Goal: Task Accomplishment & Management: Complete application form

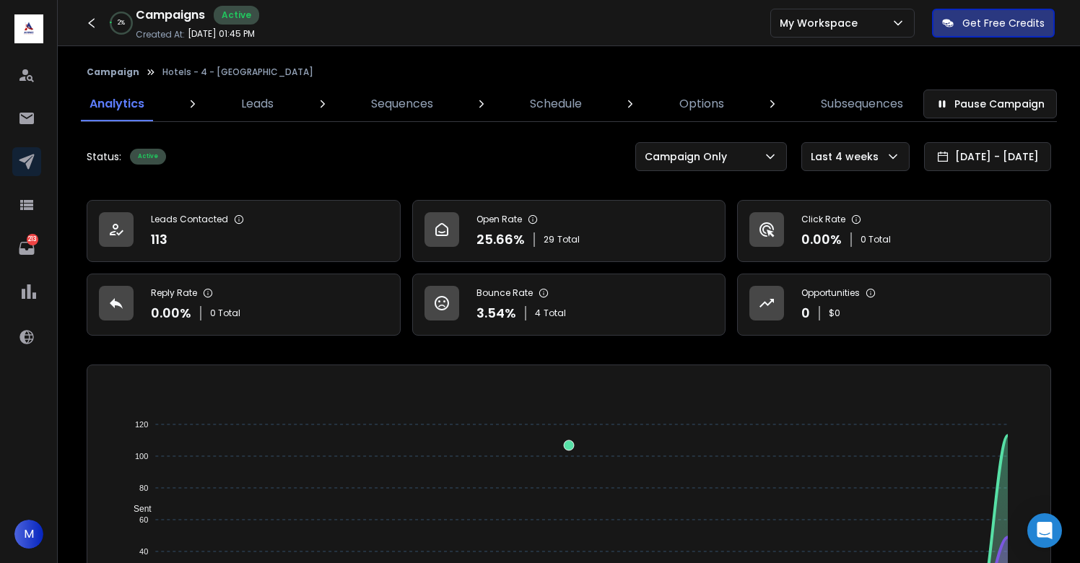
click at [650, 48] on div "Campaign Hotels - 4 - [GEOGRAPHIC_DATA] Analytics Leads Sequences Schedule Opti…" at bounding box center [569, 502] width 1022 height 913
click at [256, 105] on p "Leads" at bounding box center [257, 103] width 32 height 17
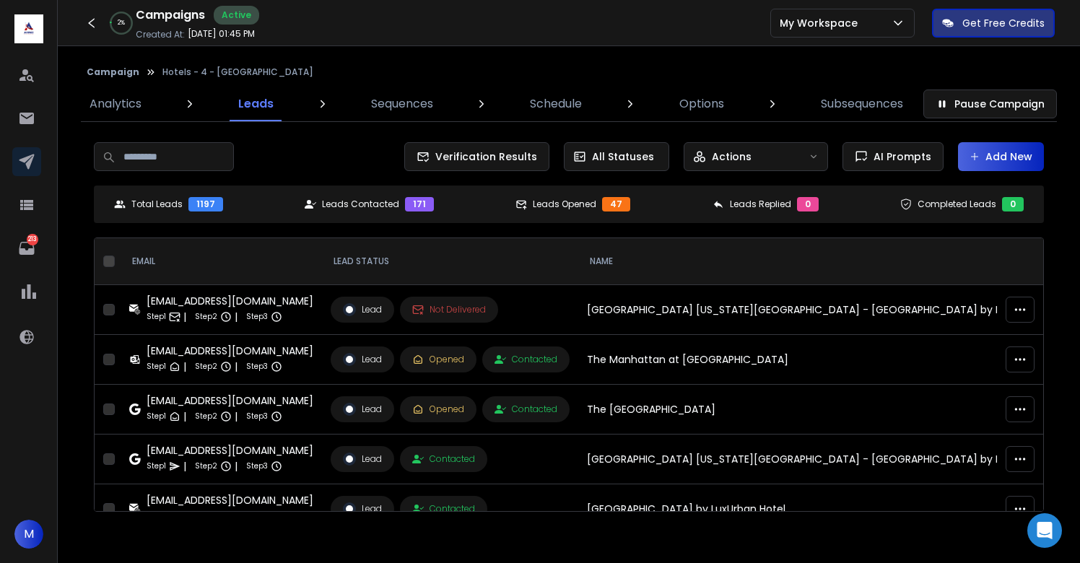
click at [997, 163] on button "Add New" at bounding box center [1001, 156] width 86 height 29
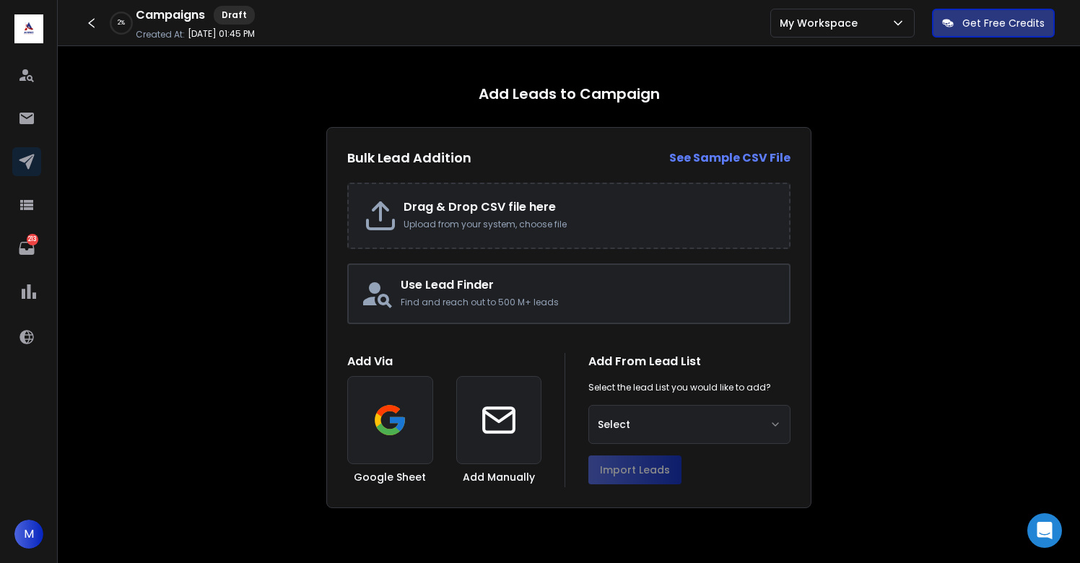
click at [460, 203] on h2 "Drag & Drop CSV file here" at bounding box center [588, 206] width 371 height 17
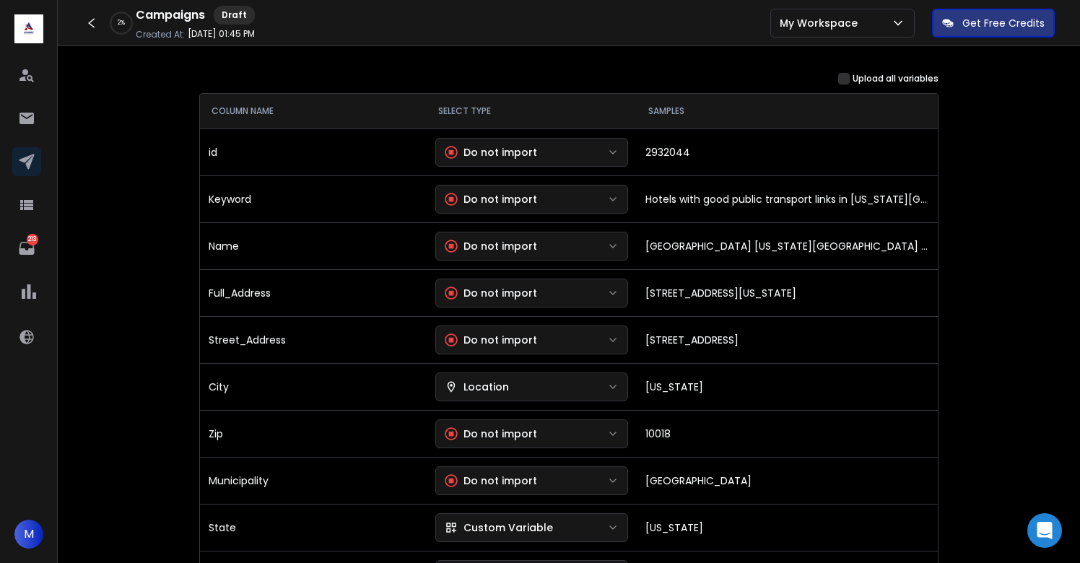
scroll to position [182, 0]
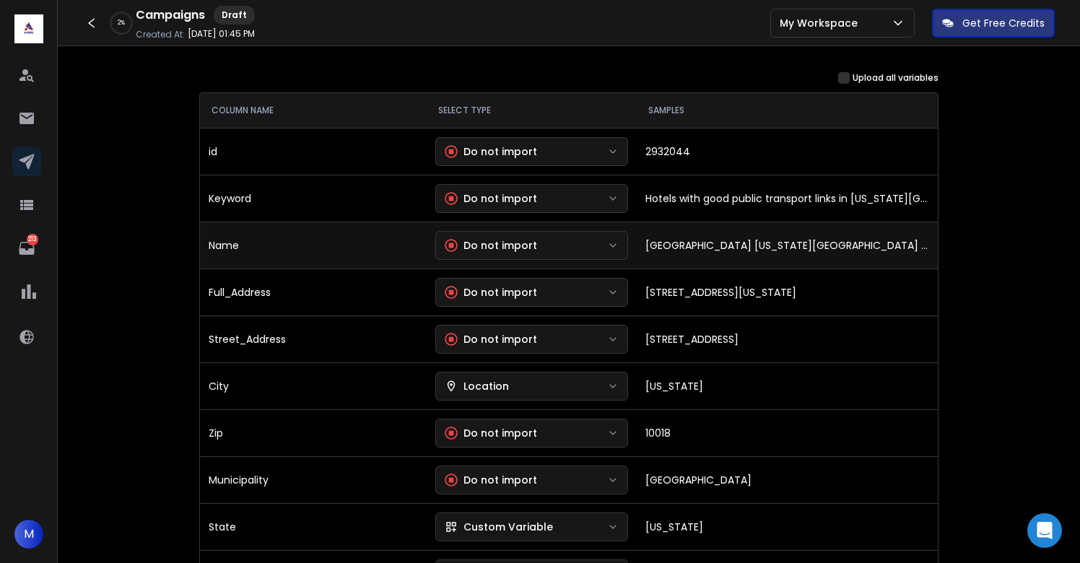
click at [563, 249] on button "Do not import" at bounding box center [531, 245] width 193 height 29
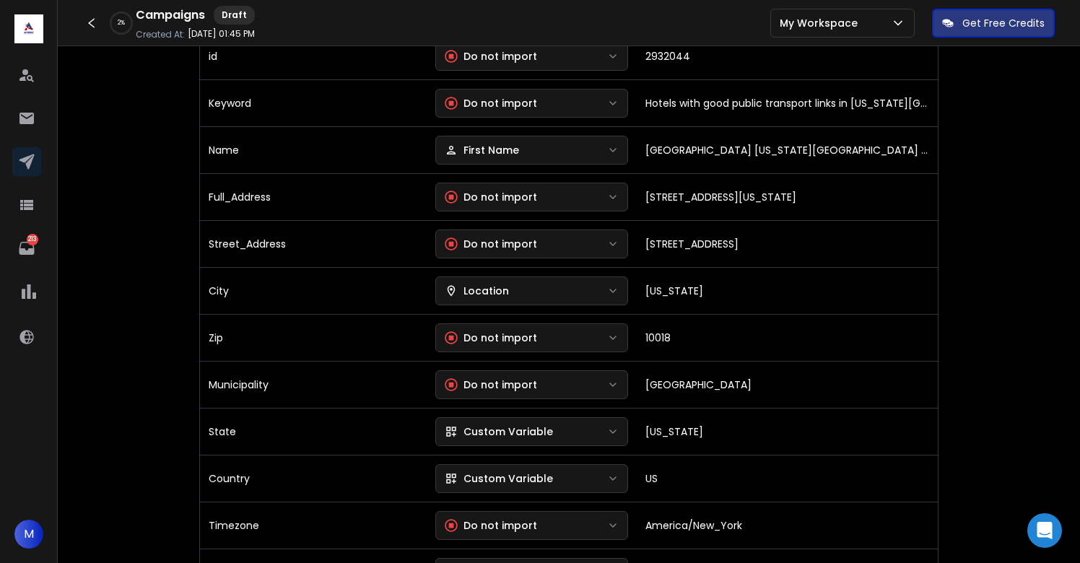
scroll to position [279, 0]
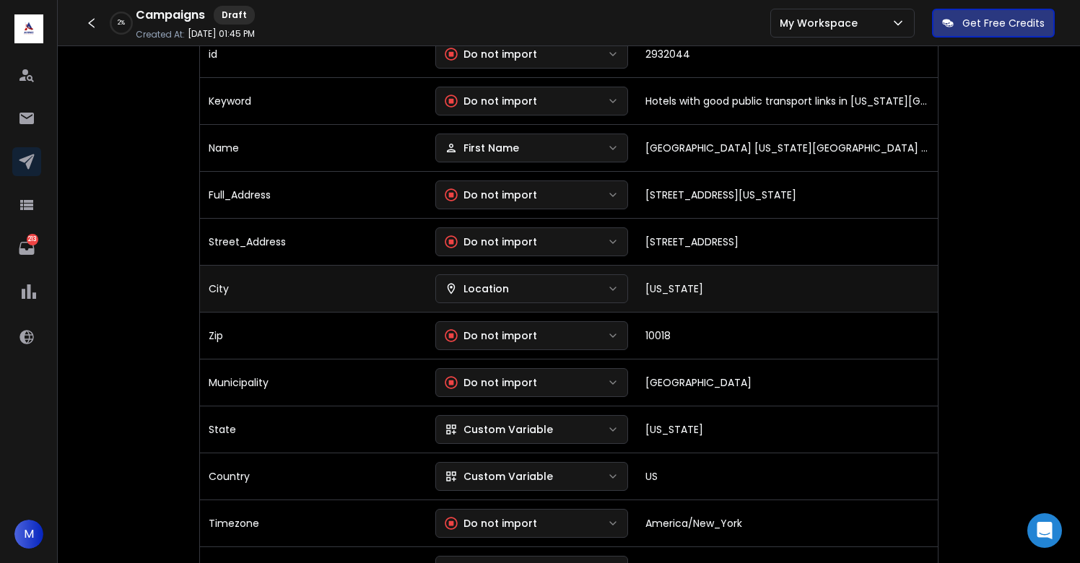
click at [511, 298] on button "Location" at bounding box center [531, 288] width 193 height 29
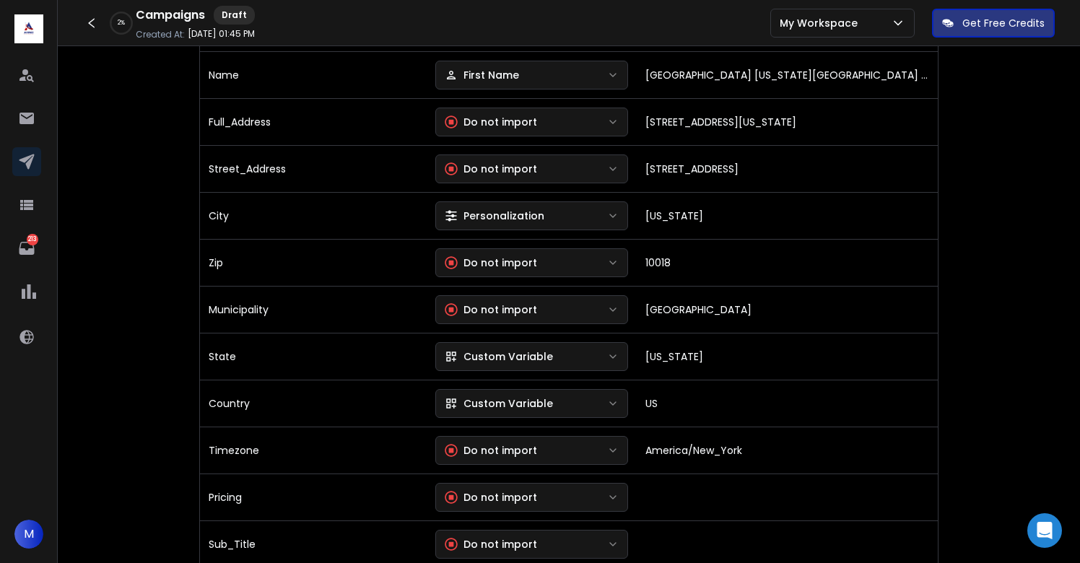
scroll to position [362, 0]
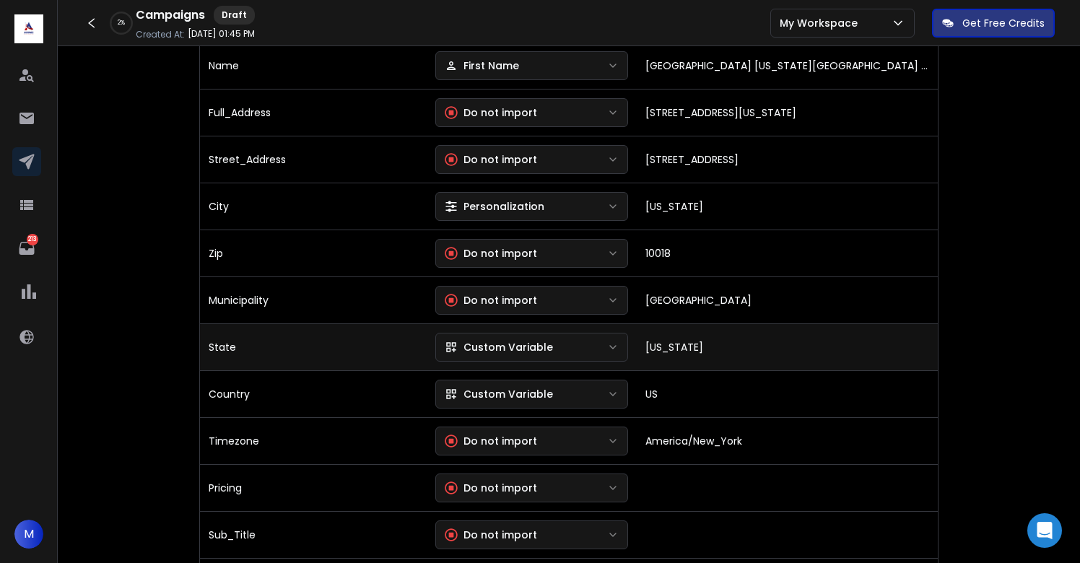
click at [508, 346] on div "Custom Variable" at bounding box center [499, 347] width 108 height 14
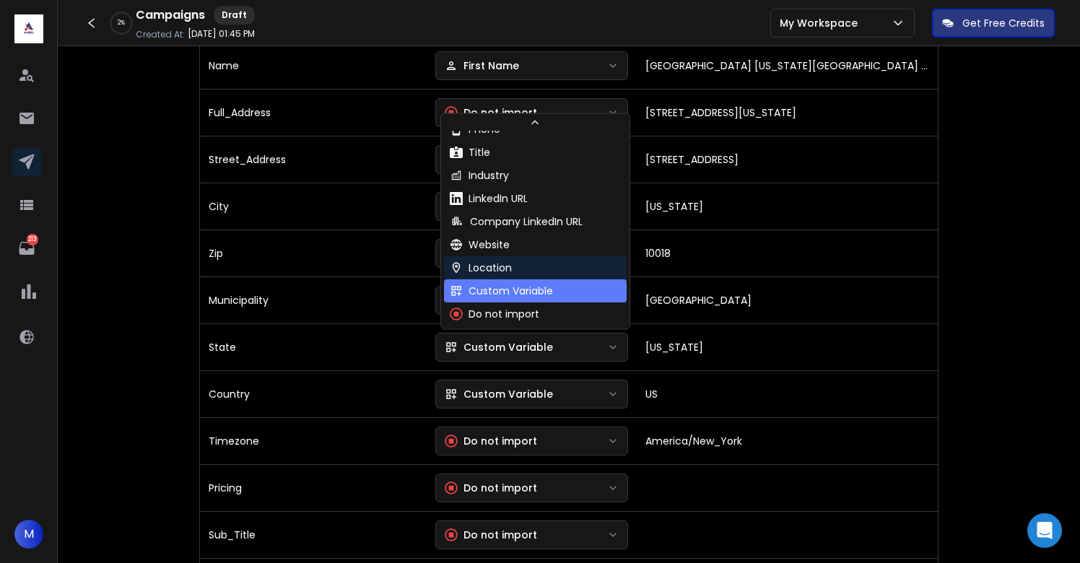
scroll to position [131, 0]
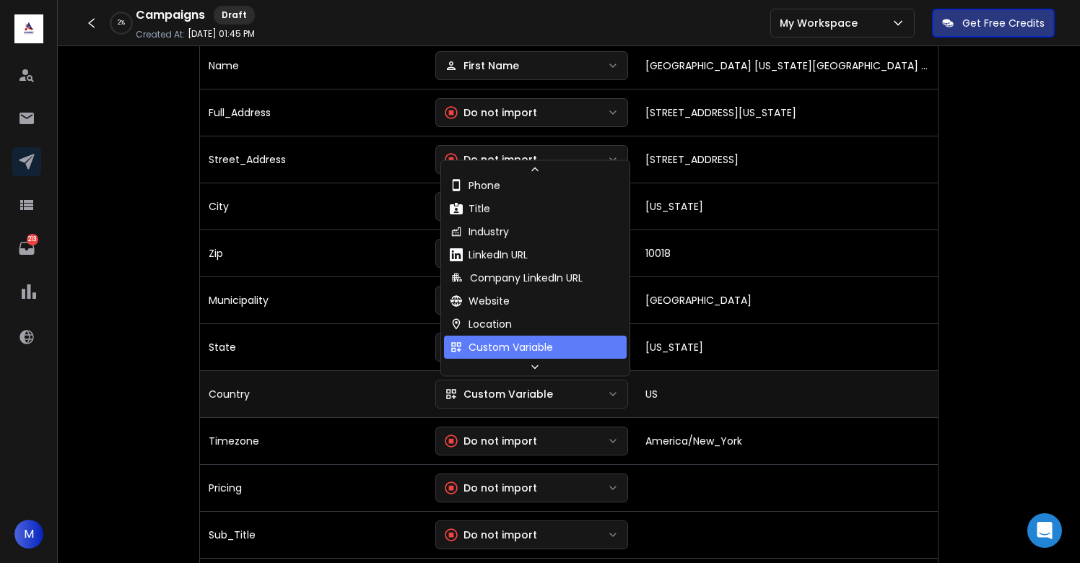
click at [518, 390] on div "Custom Variable" at bounding box center [499, 394] width 108 height 14
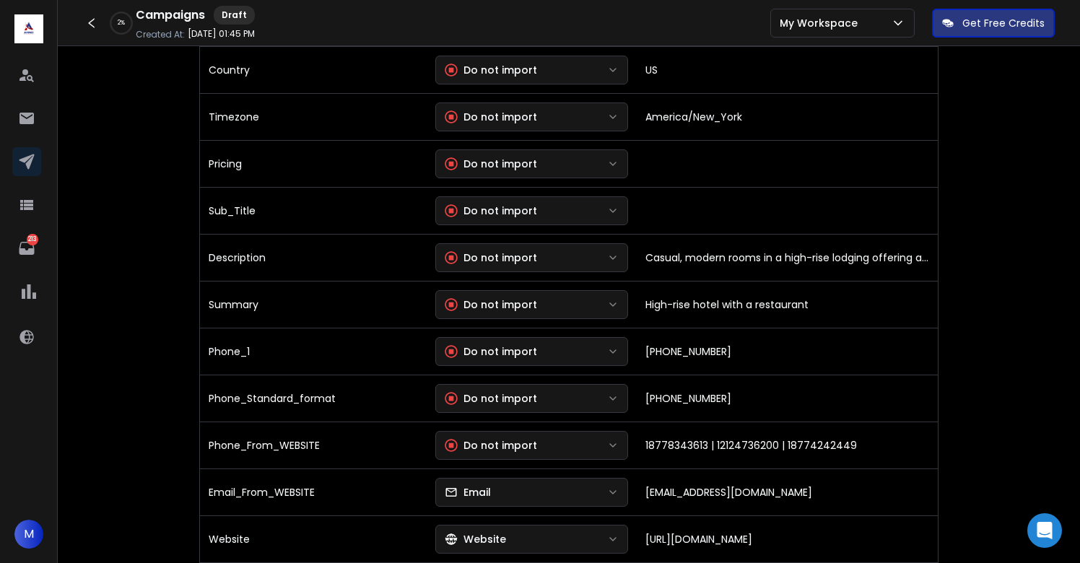
scroll to position [692, 0]
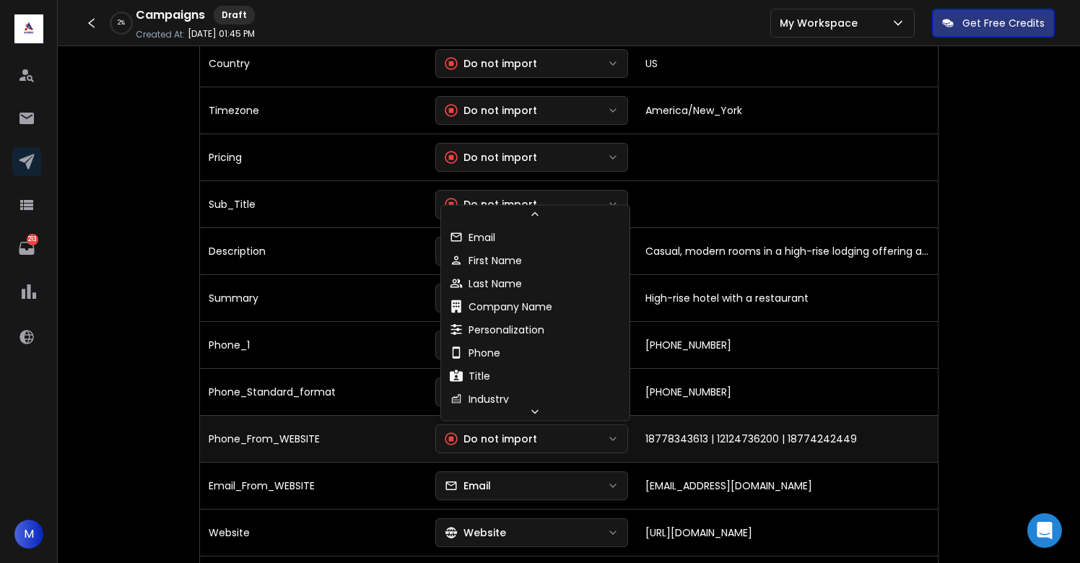
click at [519, 443] on div "Do not import" at bounding box center [491, 439] width 92 height 14
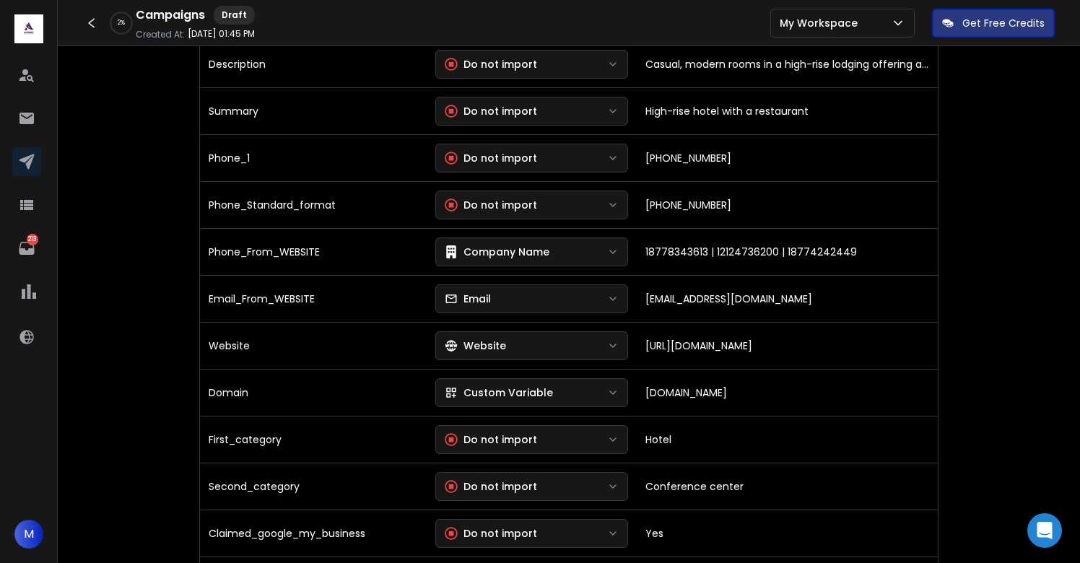
scroll to position [888, 0]
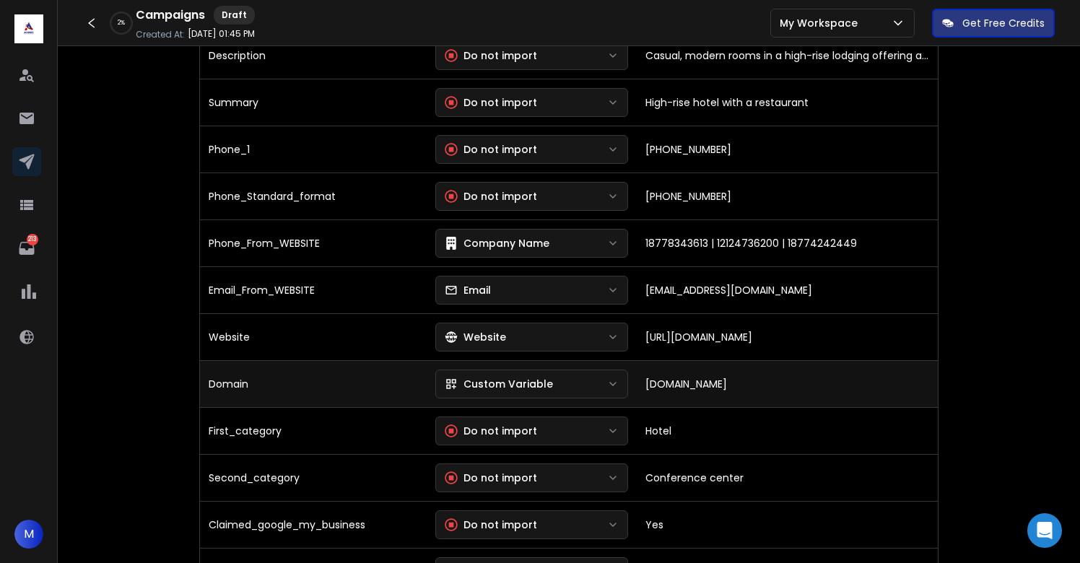
click at [494, 385] on div "Custom Variable" at bounding box center [499, 384] width 108 height 14
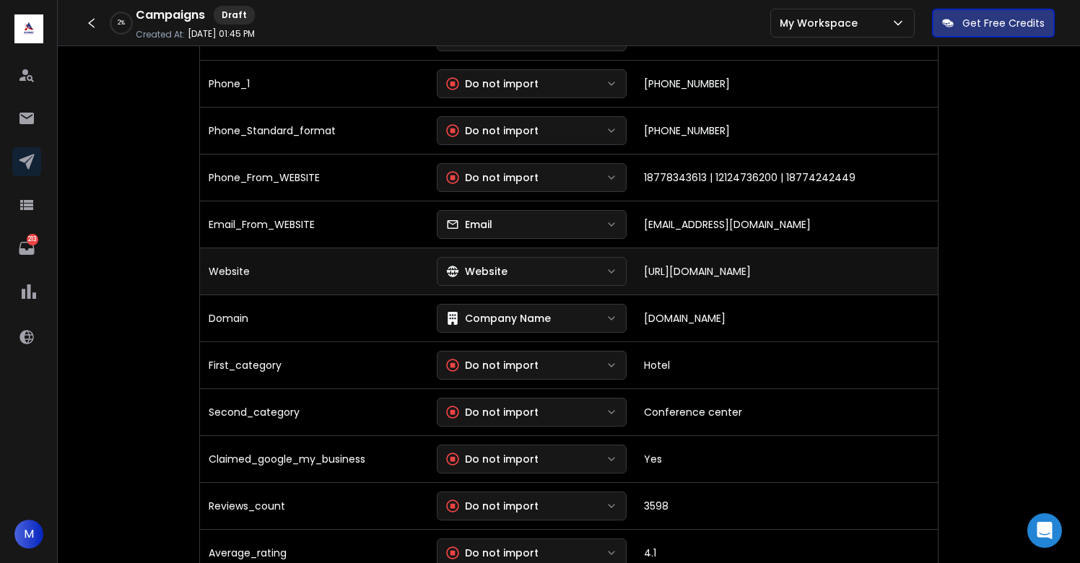
scroll to position [959, 0]
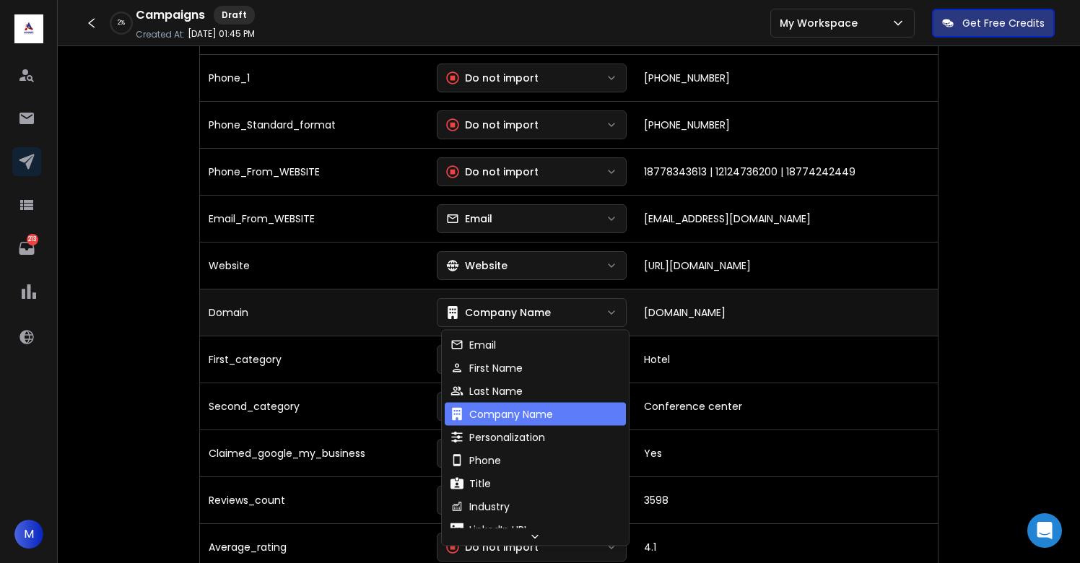
click at [546, 316] on div "Company Name" at bounding box center [498, 312] width 105 height 14
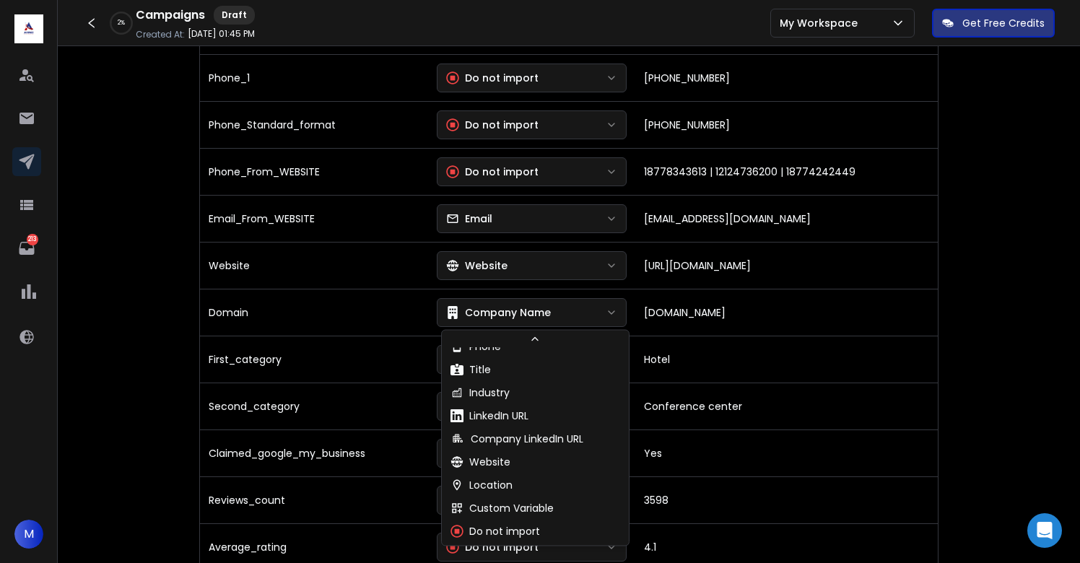
scroll to position [131, 0]
